Goal: Communication & Community: Connect with others

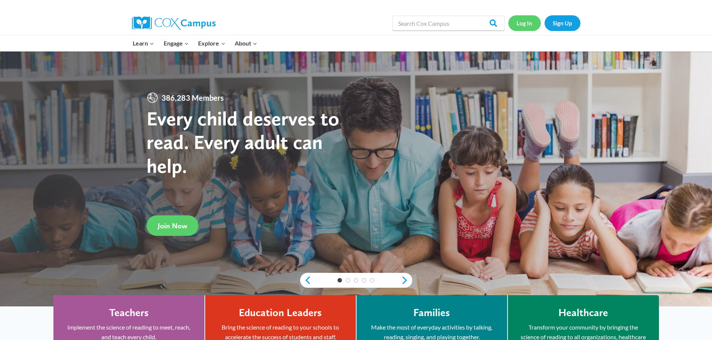
click at [519, 22] on link "Log In" at bounding box center [524, 22] width 33 height 15
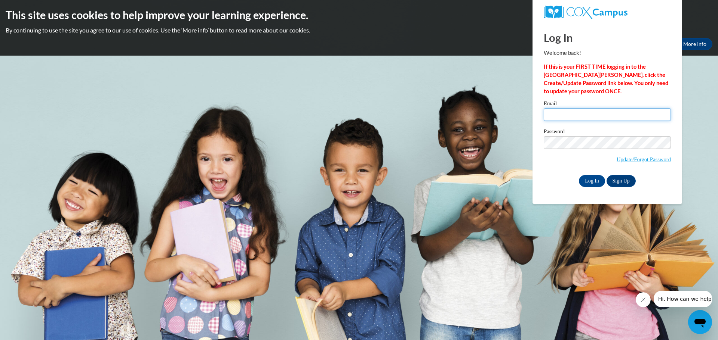
click at [569, 114] on input "Email" at bounding box center [606, 114] width 127 height 13
type input "cgeyer@kusd.edu"
click at [582, 180] on input "Log In" at bounding box center [592, 181] width 26 height 12
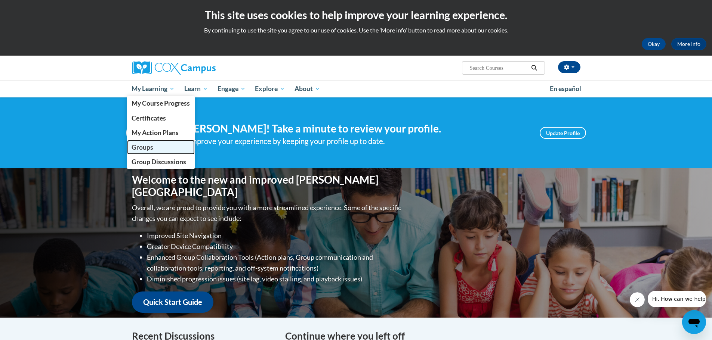
click at [147, 147] on span "Groups" at bounding box center [143, 148] width 22 height 8
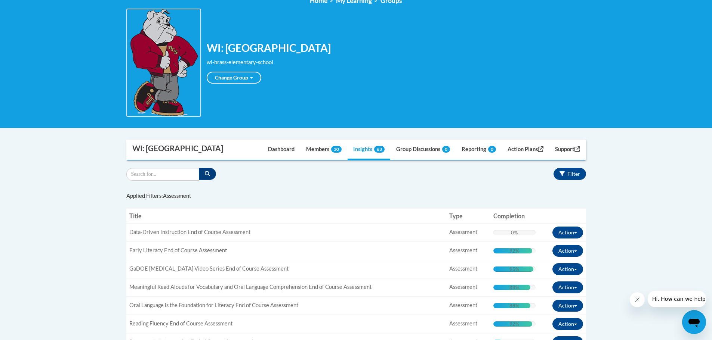
scroll to position [75, 0]
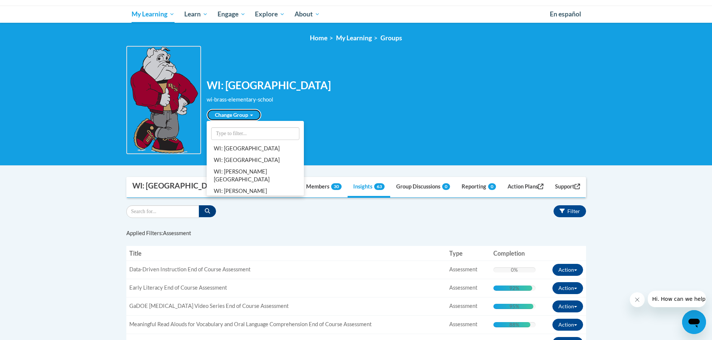
click at [235, 113] on link "Change Group" at bounding box center [234, 115] width 55 height 12
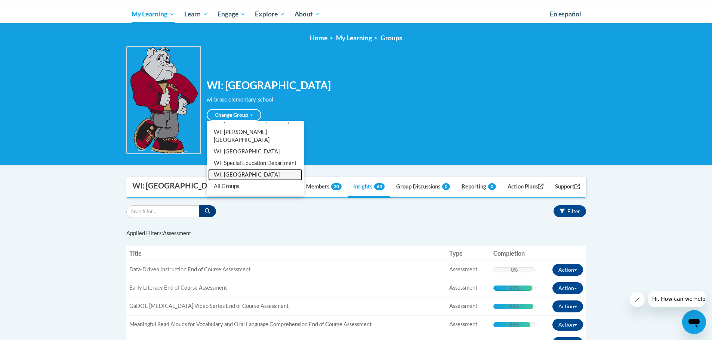
click at [239, 172] on link "WI: Whittier Elementary School" at bounding box center [255, 175] width 94 height 12
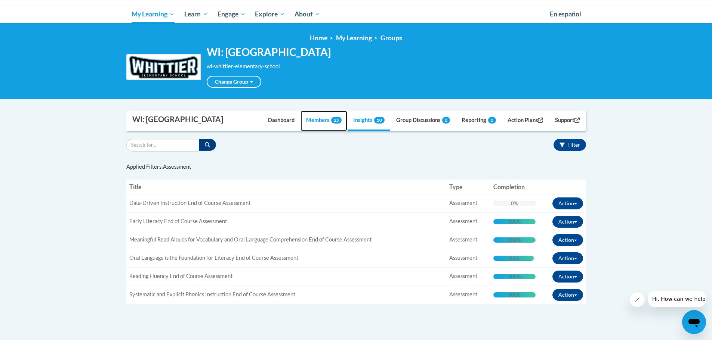
click at [317, 122] on link "Members 25" at bounding box center [323, 121] width 47 height 20
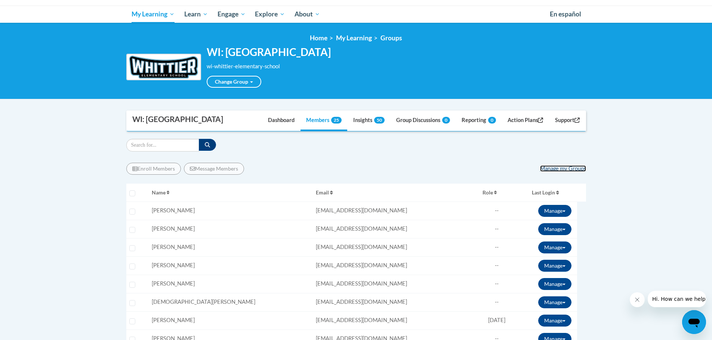
click at [564, 168] on link "Manage my Groups" at bounding box center [563, 169] width 46 height 6
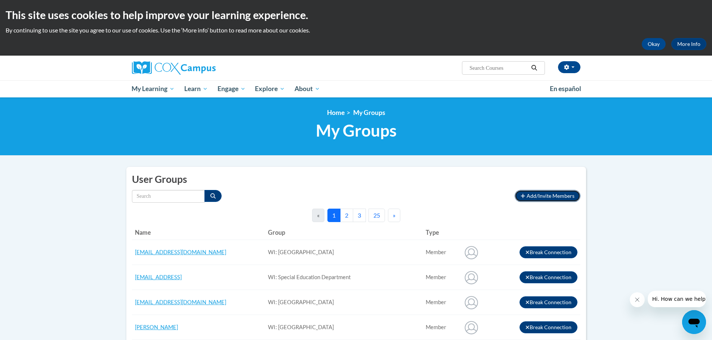
click at [548, 198] on span "Add/Invite Members" at bounding box center [551, 196] width 48 height 6
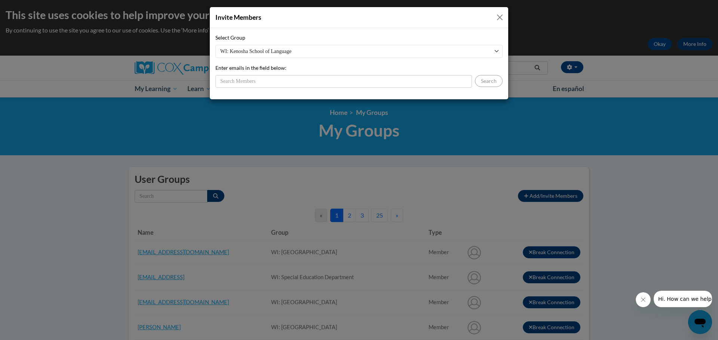
click at [249, 51] on select "WI: Kenosha School of Language WI: Nash Elementary School WI: ESL Department WI…" at bounding box center [358, 51] width 287 height 13
select select "19275740-0000-0000-0000-000000000000"
click at [215, 45] on select "WI: Kenosha School of Language WI: Nash Elementary School WI: ESL Department WI…" at bounding box center [358, 51] width 287 height 13
click at [242, 83] on input "Enter emails in the field below:" at bounding box center [343, 81] width 256 height 13
click at [223, 80] on input "Enter emails in the field below:" at bounding box center [343, 81] width 256 height 13
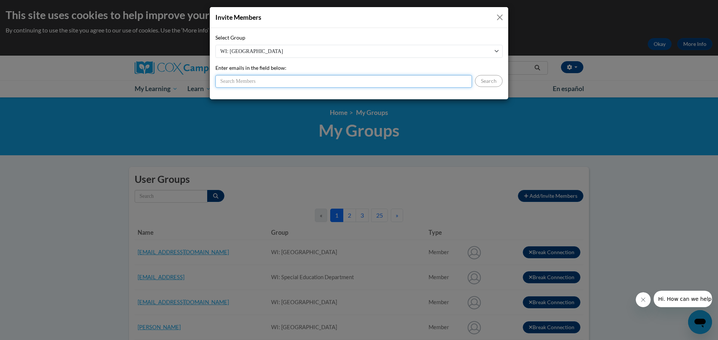
paste input "trickard"
click at [488, 82] on button "Search" at bounding box center [489, 81] width 28 height 12
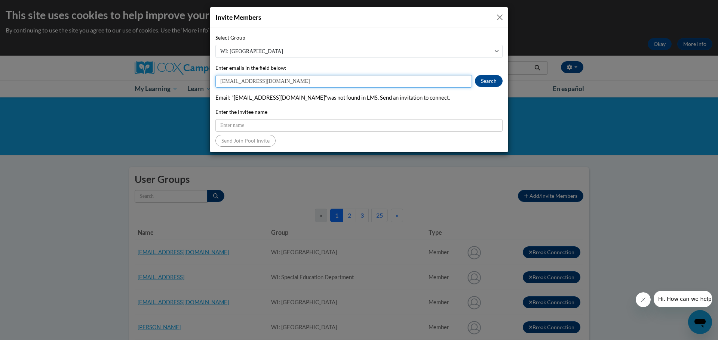
click at [243, 81] on input "trickard@kusd.edu" at bounding box center [343, 81] width 256 height 13
click at [487, 80] on button "Search" at bounding box center [489, 81] width 28 height 12
click at [226, 77] on input "trickard@teachers.kusd.edu" at bounding box center [343, 81] width 256 height 13
click at [295, 83] on input "trickard@teachers.kusd.edu" at bounding box center [343, 81] width 256 height 13
drag, startPoint x: 291, startPoint y: 78, endPoint x: 288, endPoint y: 81, distance: 4.2
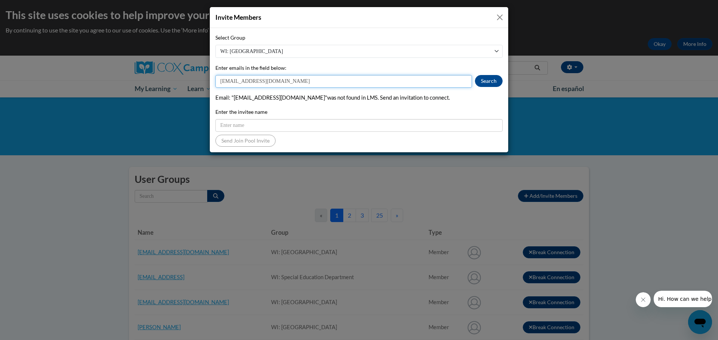
click at [290, 80] on input "trickard@teachers.kusd.edu" at bounding box center [343, 81] width 256 height 13
drag, startPoint x: 289, startPoint y: 81, endPoint x: 196, endPoint y: 80, distance: 92.7
click at [213, 82] on div "Select Group WI: Kenosha School of Language WI: Nash Elementary School WI: ESL …" at bounding box center [359, 90] width 298 height 124
drag, startPoint x: 249, startPoint y: 81, endPoint x: 298, endPoint y: 81, distance: 49.0
click at [249, 81] on input "trickard@teachers.kusd.edu" at bounding box center [343, 81] width 256 height 13
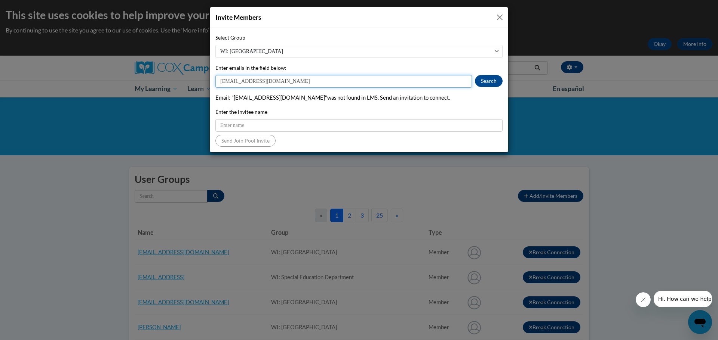
click at [270, 81] on input "trickard@teachers.kusd.edu" at bounding box center [343, 81] width 256 height 13
drag, startPoint x: 283, startPoint y: 80, endPoint x: 271, endPoint y: 81, distance: 12.1
click at [271, 81] on input "trickard@teachers.kusd.edu" at bounding box center [343, 81] width 256 height 13
click at [291, 82] on input "trickard@teachers.kusd.edu" at bounding box center [343, 81] width 256 height 13
drag, startPoint x: 291, startPoint y: 82, endPoint x: 210, endPoint y: 80, distance: 81.9
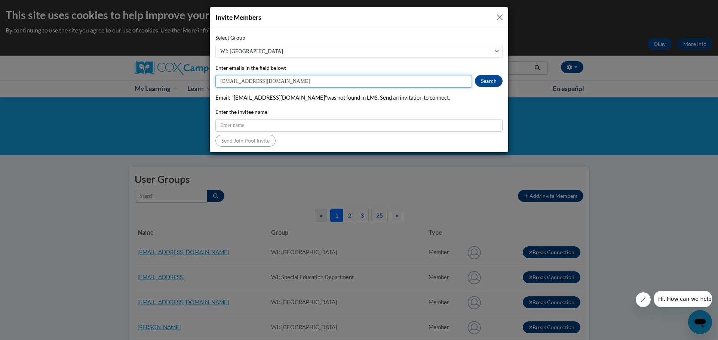
click at [210, 80] on div "Select Group WI: Kenosha School of Language WI: Nash Elementary School WI: ESL …" at bounding box center [359, 90] width 298 height 124
paste input "wgondola"
click at [491, 80] on button "Search" at bounding box center [489, 81] width 28 height 12
click at [247, 83] on input "wgondola@kusd.edu" at bounding box center [343, 81] width 256 height 13
type input "wgondola@teachers.kusd.edu"
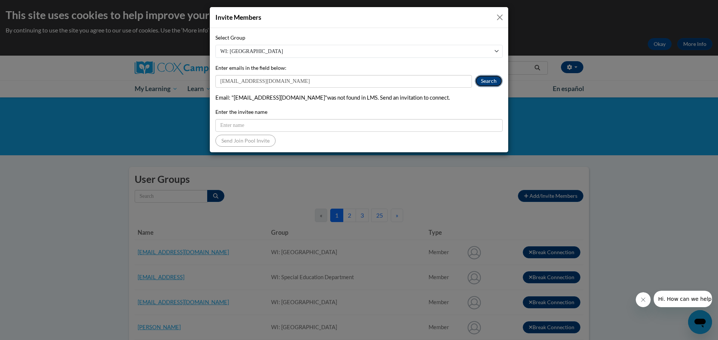
click at [486, 77] on button "Search" at bounding box center [489, 81] width 28 height 12
click at [289, 80] on input "wgondola@teachers.kusd.edu" at bounding box center [343, 81] width 256 height 13
drag, startPoint x: 302, startPoint y: 79, endPoint x: 211, endPoint y: 86, distance: 91.4
click at [211, 86] on div "Select Group WI: Kenosha School of Language WI: Nash Elementary School WI: ESL …" at bounding box center [359, 90] width 298 height 124
click at [498, 16] on button "Close" at bounding box center [499, 17] width 9 height 9
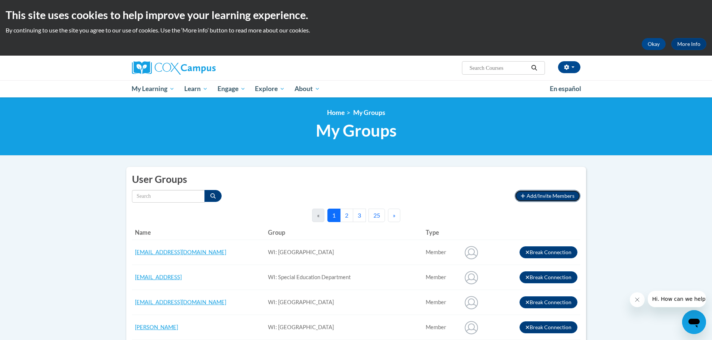
click at [536, 196] on span "Add/Invite Members" at bounding box center [551, 196] width 48 height 6
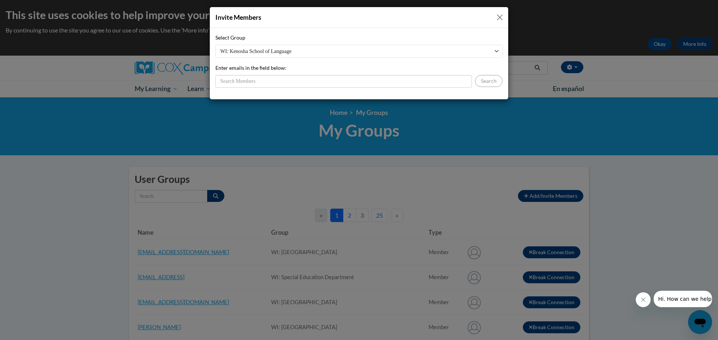
click at [260, 51] on select "WI: Kenosha School of Language WI: Nash Elementary School WI: ESL Department WI…" at bounding box center [358, 51] width 287 height 13
select select "19275740-0000-0000-0000-000000000000"
click at [215, 45] on select "WI: Kenosha School of Language WI: Nash Elementary School WI: ESL Department WI…" at bounding box center [358, 51] width 287 height 13
click at [228, 82] on input "Enter emails in the field below:" at bounding box center [343, 81] width 256 height 13
paste input "trickard"
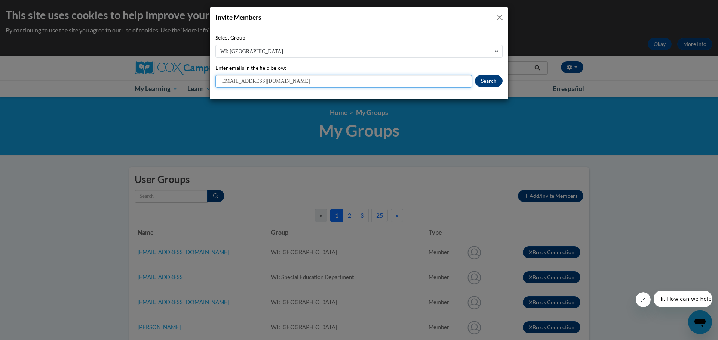
type input "trickard@kusd.edu"
click at [478, 81] on button "Search" at bounding box center [489, 81] width 28 height 12
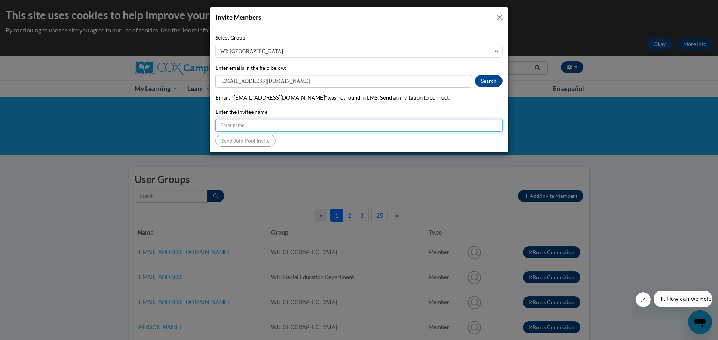
click at [244, 125] on input "Enter the invitee name" at bounding box center [358, 125] width 287 height 13
type input "Thomas Rickard"
click at [249, 144] on button "Send Join Pool Invite" at bounding box center [245, 141] width 60 height 12
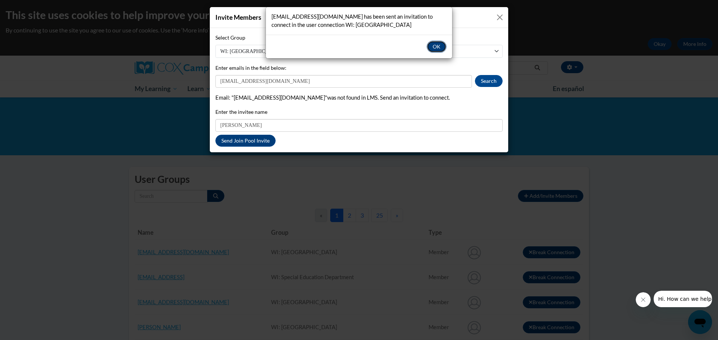
click at [431, 46] on button "OK" at bounding box center [436, 47] width 20 height 12
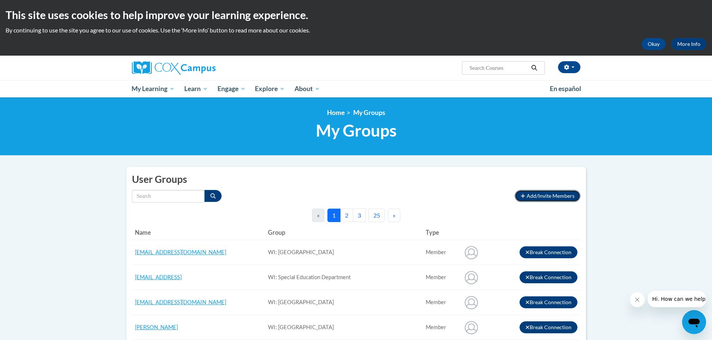
click at [531, 195] on span "Add/Invite Members" at bounding box center [551, 196] width 48 height 6
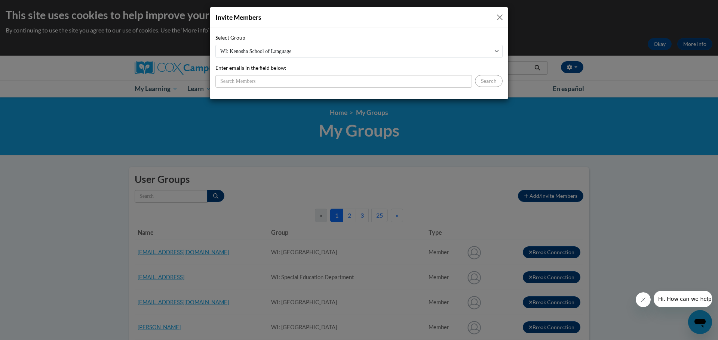
click at [239, 52] on select "WI: Kenosha School of Language WI: Nash Elementary School WI: ESL Department WI…" at bounding box center [358, 51] width 287 height 13
select select "19275740-0000-0000-0000-000000000000"
click at [215, 45] on select "WI: Kenosha School of Language WI: Nash Elementary School WI: ESL Department WI…" at bounding box center [358, 51] width 287 height 13
drag, startPoint x: 237, startPoint y: 85, endPoint x: 193, endPoint y: 83, distance: 43.4
click at [237, 84] on input "Enter emails in the field below:" at bounding box center [343, 81] width 256 height 13
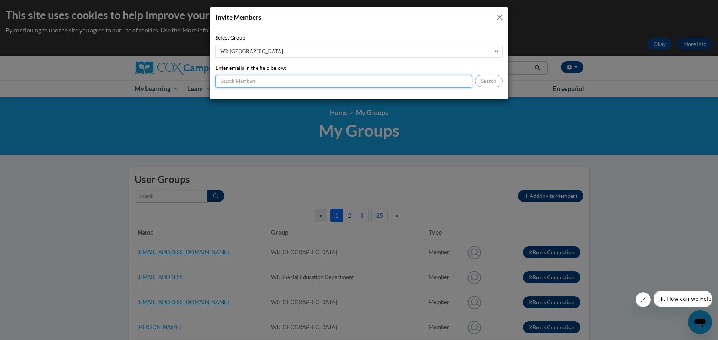
click at [249, 84] on input "Enter emails in the field below:" at bounding box center [343, 81] width 256 height 13
paste input "wgondola"
type input "wgondola@kusd.edu"
click at [481, 79] on button "Search" at bounding box center [489, 81] width 28 height 12
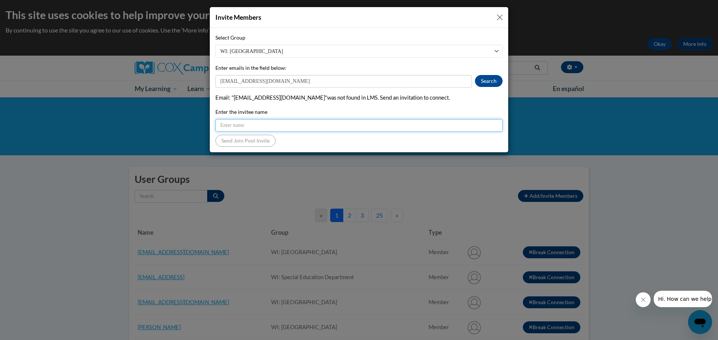
click at [231, 127] on input "Enter the invitee name" at bounding box center [358, 125] width 287 height 13
type input "Wilhelmine Gondola"
click at [258, 141] on button "Send Join Pool Invite" at bounding box center [245, 141] width 60 height 12
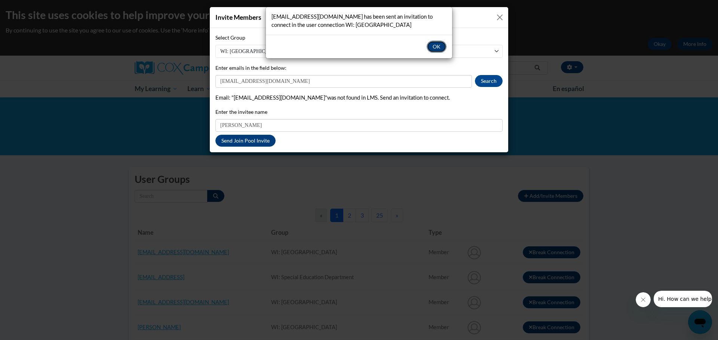
click at [430, 46] on button "OK" at bounding box center [436, 47] width 20 height 12
